Goal: Task Accomplishment & Management: Use online tool/utility

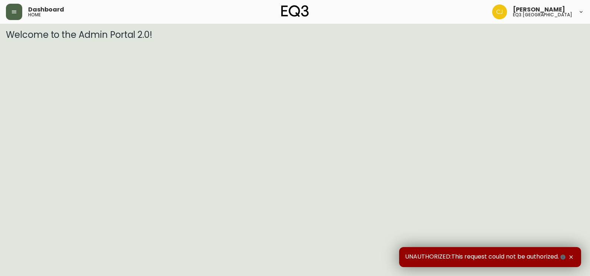
click at [12, 10] on icon "button" at bounding box center [14, 12] width 6 height 6
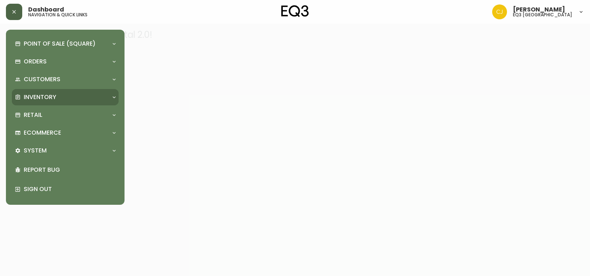
click at [59, 96] on div "Inventory" at bounding box center [61, 97] width 93 height 8
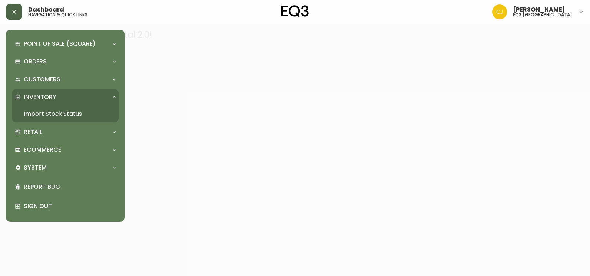
click at [56, 112] on link "Import Stock Status" at bounding box center [65, 113] width 107 height 17
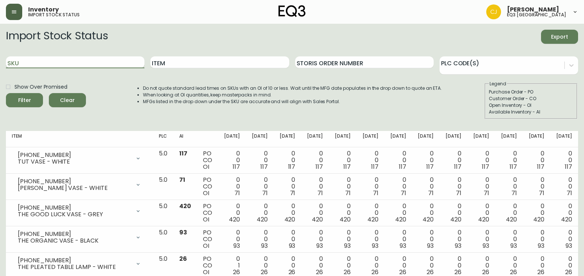
drag, startPoint x: 74, startPoint y: 58, endPoint x: 36, endPoint y: 59, distance: 38.6
click at [36, 59] on input "SKU" at bounding box center [75, 62] width 139 height 12
paste input "[PHONE_NUMBER]"
type input "[PHONE_NUMBER]"
click at [6, 93] on button "Filter" at bounding box center [24, 100] width 37 height 14
